Goal: Browse casually: Explore the website without a specific task or goal

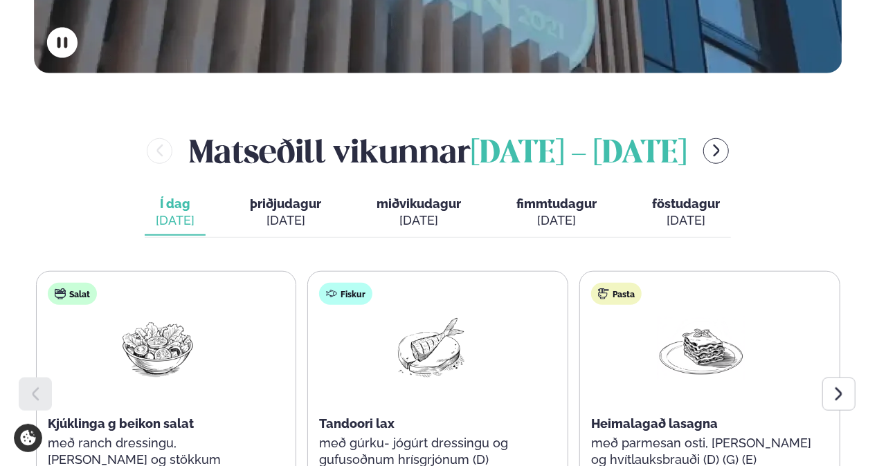
scroll to position [554, 0]
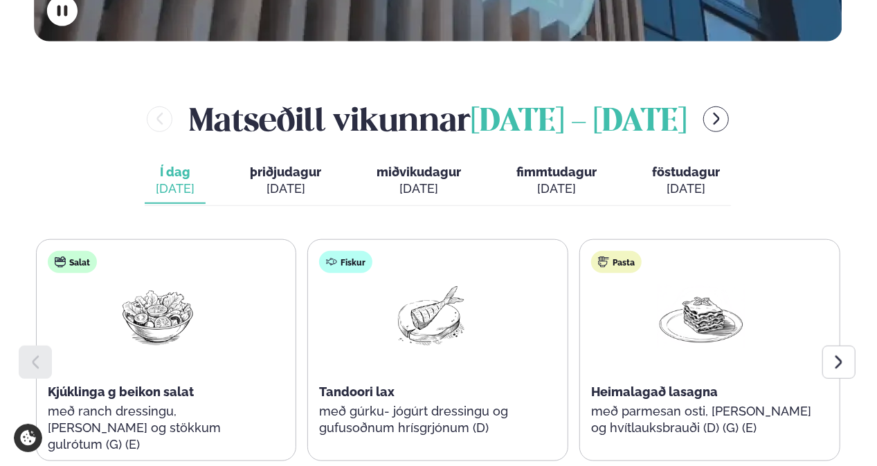
click at [846, 354] on icon at bounding box center [838, 362] width 17 height 17
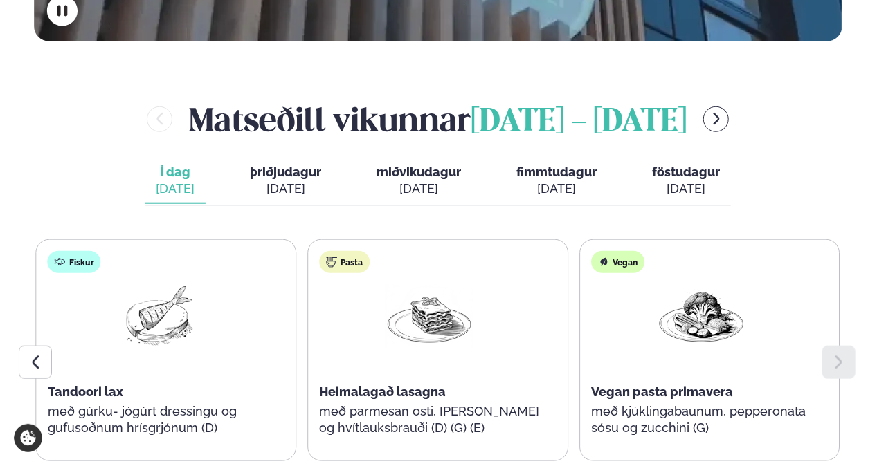
click at [42, 354] on icon at bounding box center [35, 362] width 17 height 17
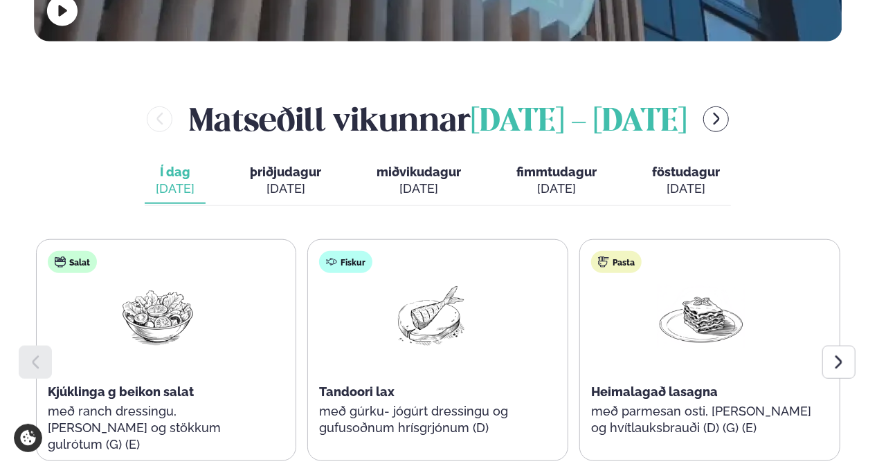
scroll to position [623, 0]
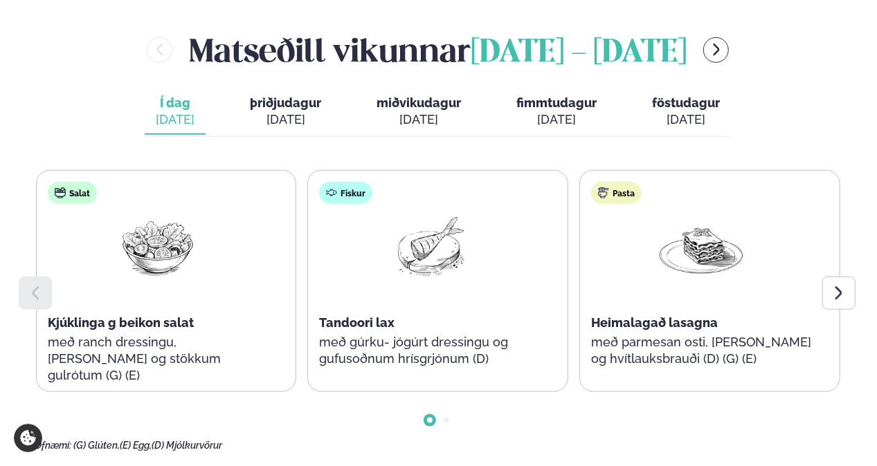
click at [300, 95] on span "þriðjudagur" at bounding box center [285, 102] width 71 height 15
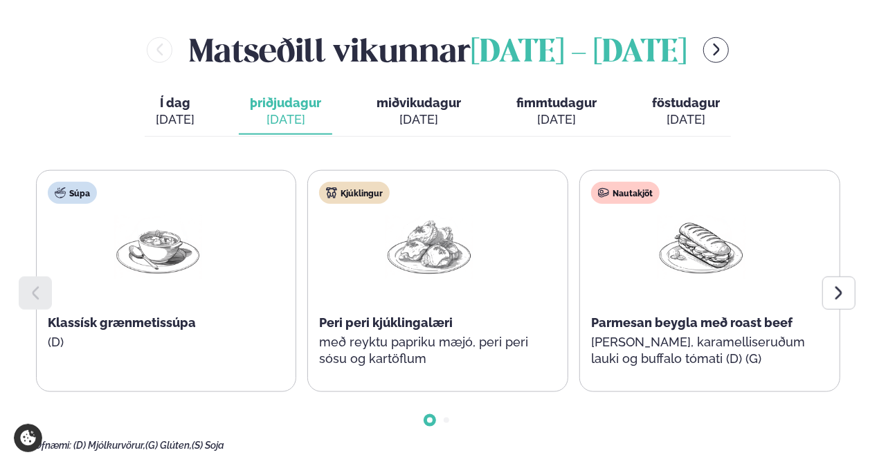
scroll to position [554, 0]
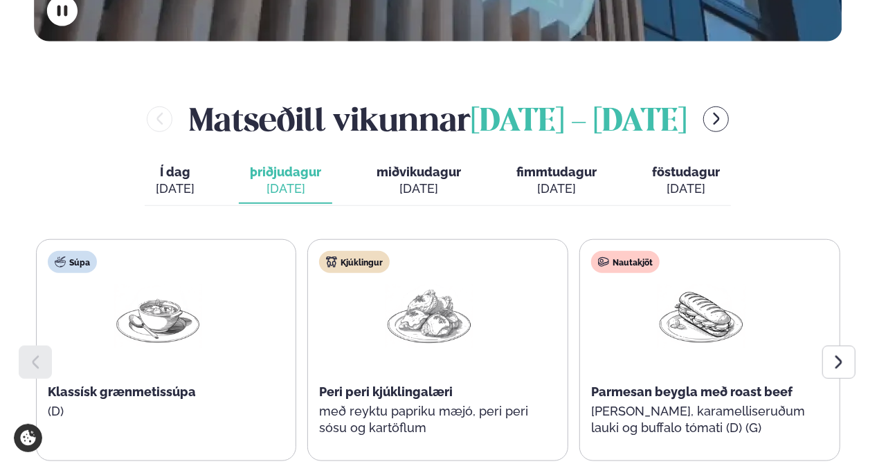
click at [836, 354] on icon at bounding box center [838, 362] width 17 height 17
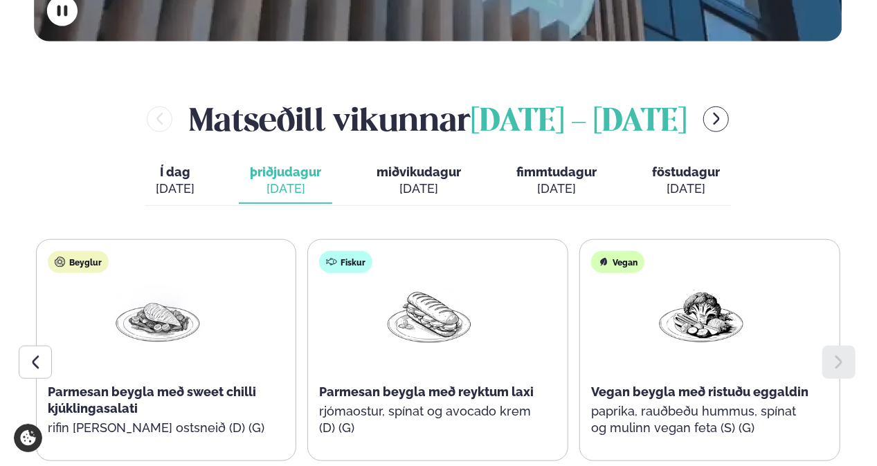
click at [32, 354] on icon at bounding box center [35, 362] width 17 height 17
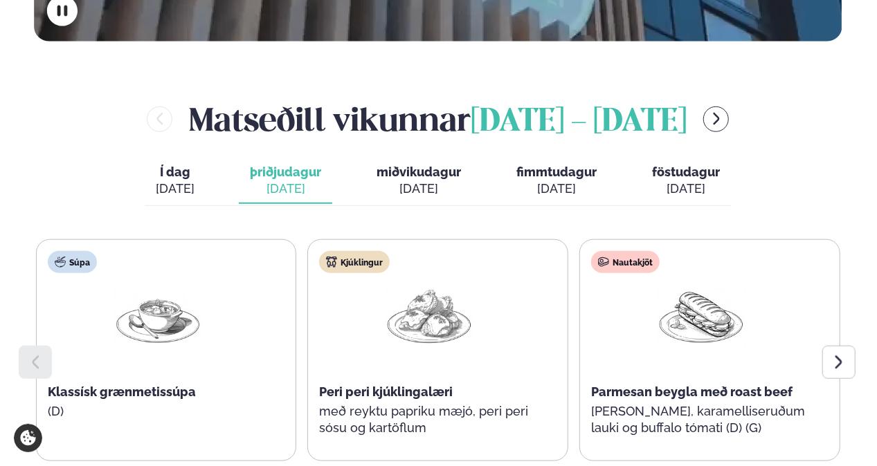
click at [847, 354] on icon at bounding box center [838, 362] width 17 height 17
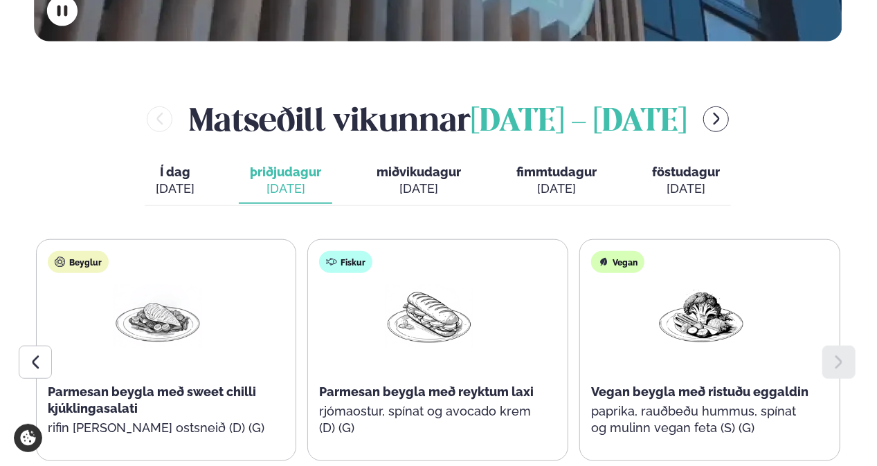
click at [847, 354] on icon at bounding box center [838, 362] width 17 height 17
click at [396, 165] on span "miðvikudagur" at bounding box center [418, 172] width 84 height 15
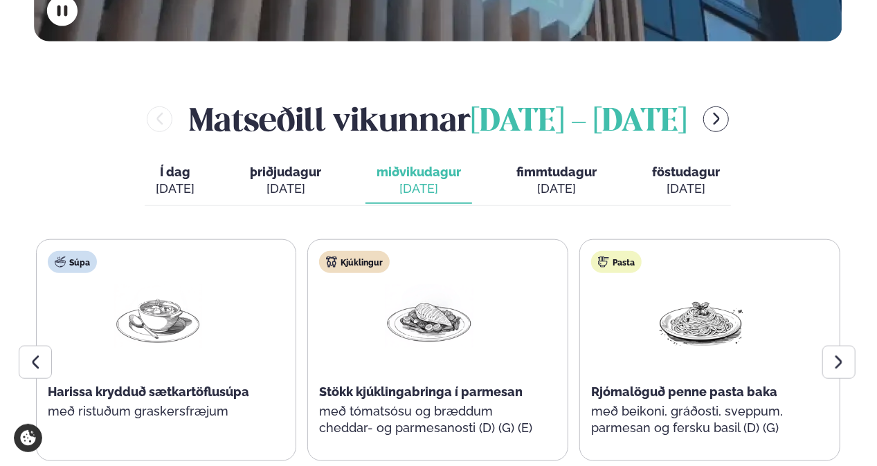
click at [841, 354] on icon at bounding box center [838, 362] width 17 height 17
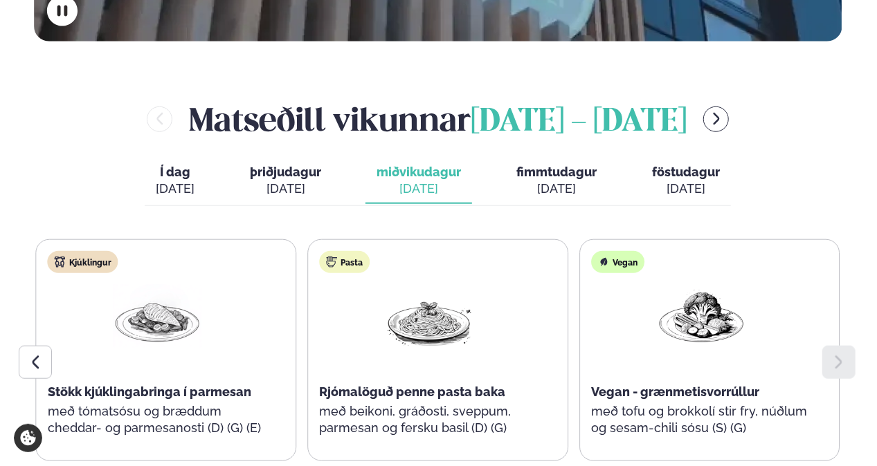
click at [552, 165] on span "fimmtudagur" at bounding box center [556, 172] width 80 height 15
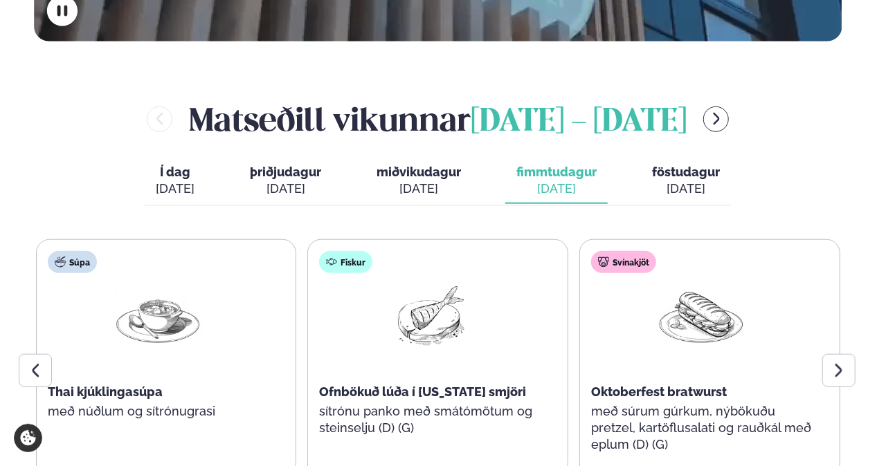
click at [830, 363] on icon at bounding box center [838, 371] width 17 height 17
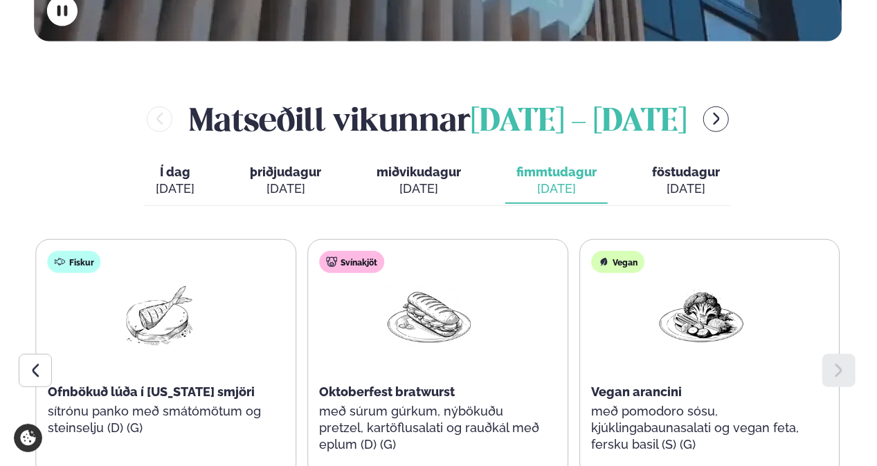
click at [689, 165] on span "föstudagur" at bounding box center [686, 172] width 68 height 15
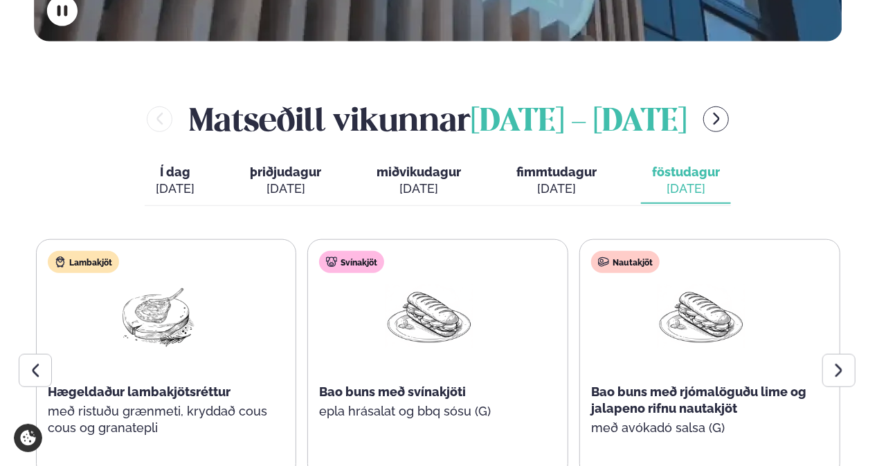
click at [843, 363] on icon at bounding box center [838, 371] width 17 height 17
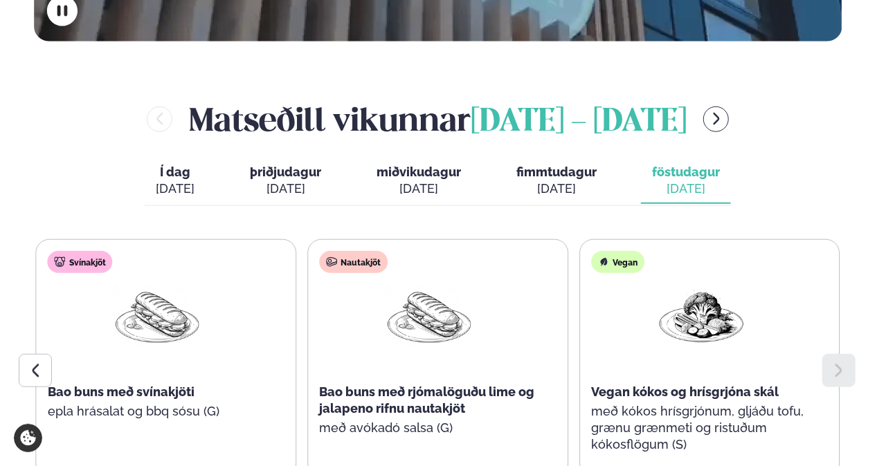
click at [843, 363] on icon at bounding box center [838, 371] width 17 height 17
